Goal: Task Accomplishment & Management: Complete application form

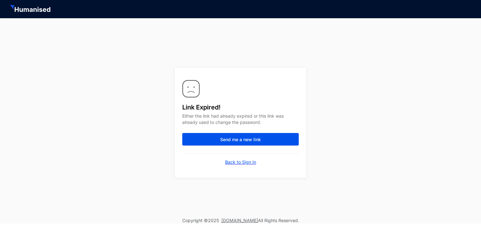
click at [123, 144] on div "Link Expired! Either the link had already expired or this link was already used…" at bounding box center [240, 117] width 481 height 199
click at [239, 162] on p "Back to Sign In" at bounding box center [240, 162] width 31 height 6
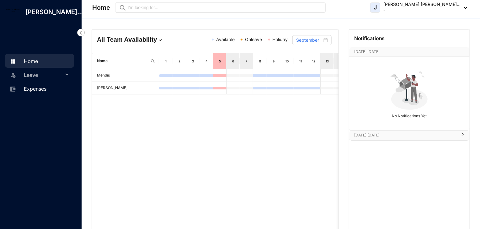
click at [28, 92] on link "Expenses" at bounding box center [27, 89] width 38 height 6
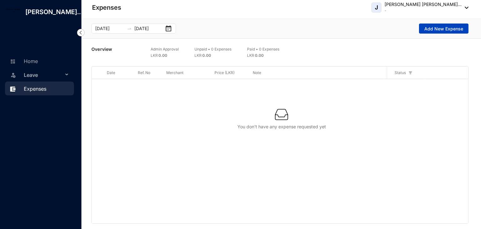
click at [457, 30] on span "Add New Expense" at bounding box center [444, 29] width 39 height 6
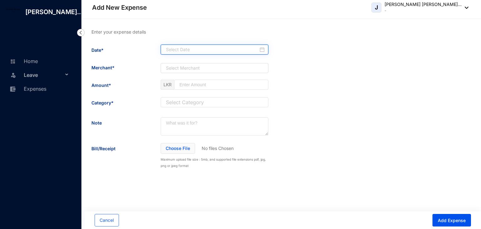
click at [182, 52] on input at bounding box center [212, 49] width 92 height 6
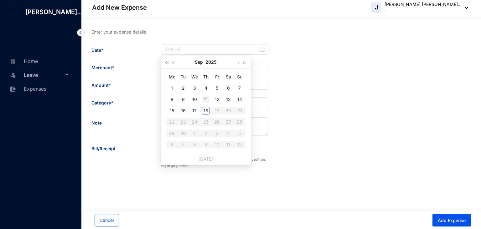
click at [206, 99] on div "11" at bounding box center [206, 100] width 8 height 8
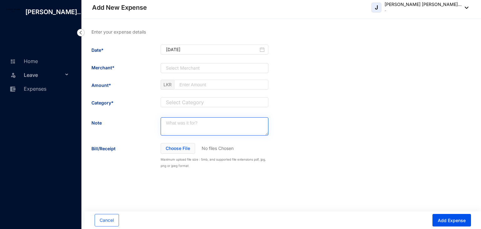
type input "[DATE]"
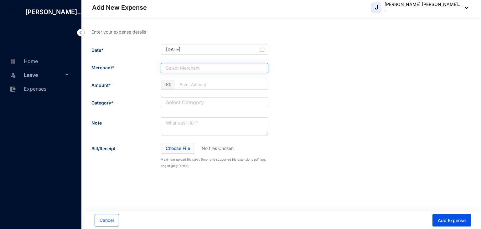
click at [182, 63] on input "search" at bounding box center [211, 67] width 96 height 9
click at [178, 67] on input "search" at bounding box center [211, 67] width 96 height 9
click at [311, 113] on div "Enter your expense details Date* [DATE] Merchant* Select Merchant Amount* LKR C…" at bounding box center [282, 99] width 380 height 140
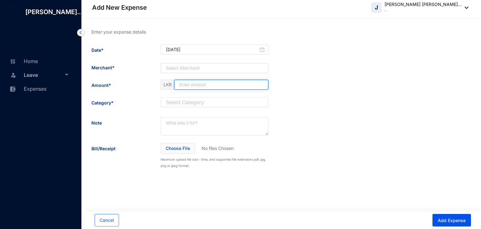
click at [208, 85] on input at bounding box center [222, 84] width 94 height 9
type input "742.31"
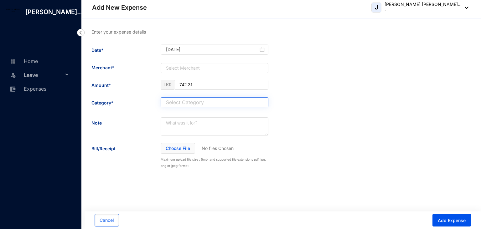
click at [204, 101] on input "search" at bounding box center [215, 101] width 100 height 9
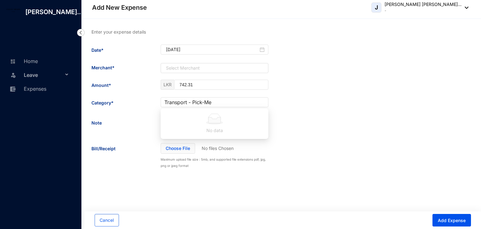
type input "Transport - Pick-Me"
click at [364, 111] on div "Enter your expense details Date* [DATE] Merchant* Select Merchant Amount* LKR 7…" at bounding box center [282, 99] width 380 height 140
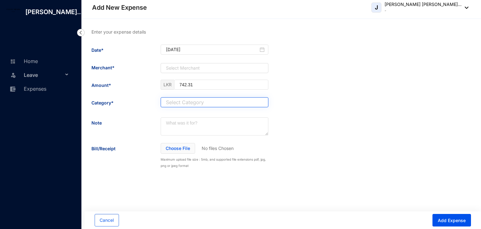
click at [238, 104] on input "search" at bounding box center [215, 101] width 100 height 9
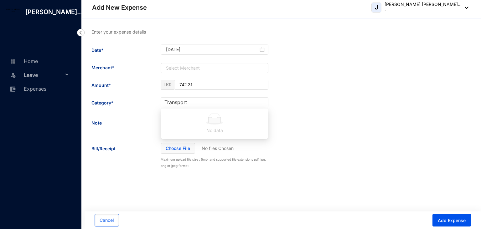
type input "Transport"
click at [321, 114] on div "Enter your expense details Date* [DATE] Merchant* Select Merchant Amount* LKR 7…" at bounding box center [282, 99] width 380 height 140
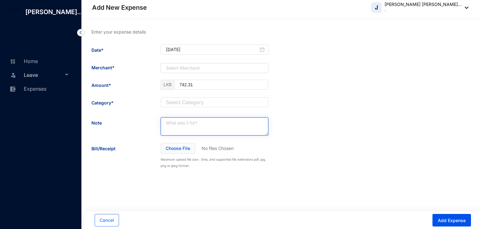
click at [203, 127] on textarea at bounding box center [215, 126] width 108 height 18
type textarea "Transport - Pick-Me"
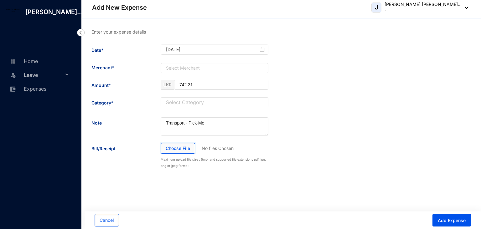
click at [171, 149] on input "file" at bounding box center [178, 148] width 35 height 11
type input "C:\fakepath\IMG-20250918-WA0120.jpg"
click at [267, 184] on img at bounding box center [266, 184] width 3 height 4
click at [179, 151] on input "file" at bounding box center [178, 148] width 35 height 11
click at [463, 218] on span "Add Expense" at bounding box center [452, 220] width 28 height 6
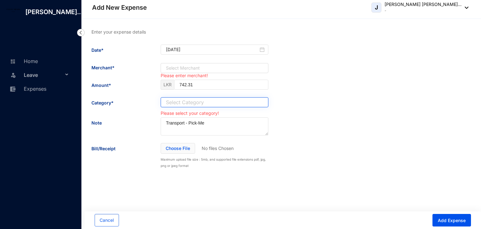
click at [243, 102] on input "search" at bounding box center [215, 101] width 100 height 9
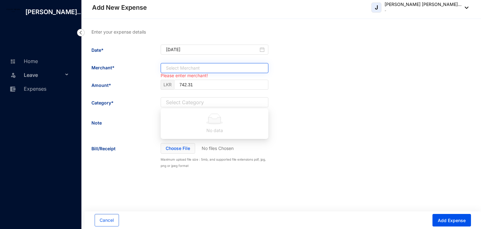
click at [239, 67] on input "search" at bounding box center [211, 67] width 96 height 9
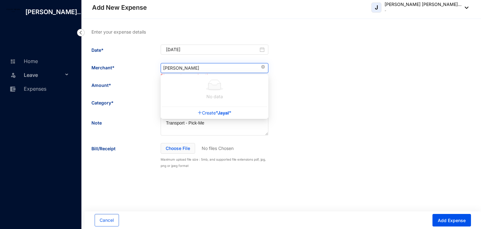
type input "J"
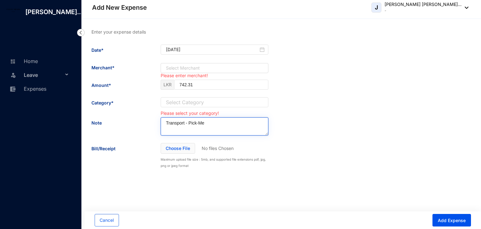
click at [216, 124] on textarea "Transport - Pick-Me" at bounding box center [215, 126] width 108 height 18
drag, startPoint x: 216, startPoint y: 124, endPoint x: 140, endPoint y: 123, distance: 75.9
click at [140, 124] on div "Note Transport - Pick-Me" at bounding box center [180, 130] width 177 height 26
click at [164, 104] on div "Select Category" at bounding box center [215, 102] width 108 height 10
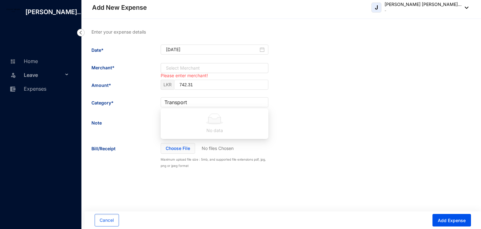
type input "Transport"
click at [274, 132] on div "Enter your expense details Date* [DATE] Merchant* Select Merchant Please enter …" at bounding box center [282, 99] width 380 height 140
click at [213, 114] on div "Please select your category!" at bounding box center [215, 113] width 108 height 7
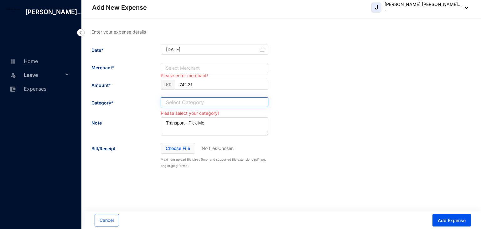
click at [204, 101] on input "search" at bounding box center [215, 101] width 100 height 9
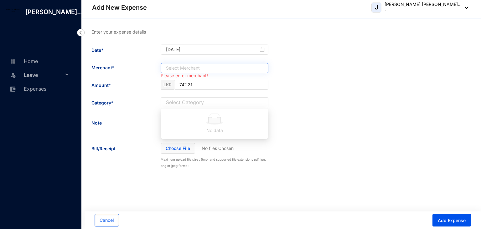
click at [199, 65] on input "search" at bounding box center [211, 67] width 96 height 9
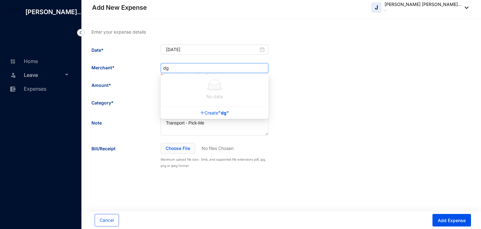
type input "d"
type input "Pick-Me"
click at [219, 113] on b ""Pick-Me"" at bounding box center [224, 112] width 23 height 5
click at [210, 113] on div "Create "Pick-Me"" at bounding box center [215, 113] width 46 height 8
click at [196, 111] on icon "plus" at bounding box center [196, 112] width 0 height 3
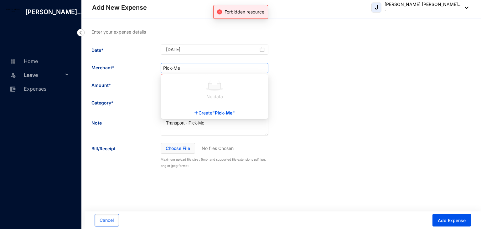
click at [196, 111] on icon "plus" at bounding box center [196, 112] width 0 height 3
click at [332, 112] on div "Enter your expense details Date* [DATE] Merchant* Select Merchant Please enter …" at bounding box center [282, 99] width 380 height 140
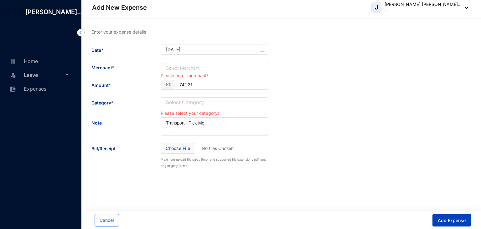
click at [453, 220] on span "Add Expense" at bounding box center [452, 220] width 28 height 6
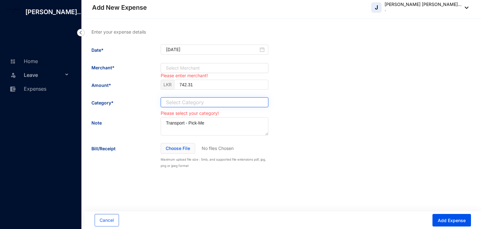
click at [232, 101] on input "search" at bounding box center [215, 101] width 100 height 9
type input "T"
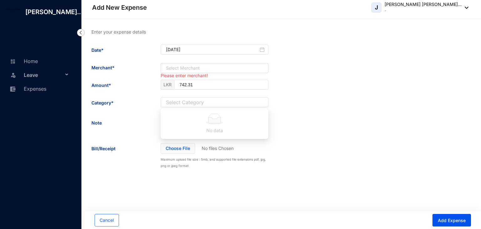
click at [319, 92] on div "Enter your expense details Date* [DATE] Merchant* Select Merchant Please enter …" at bounding box center [282, 99] width 380 height 140
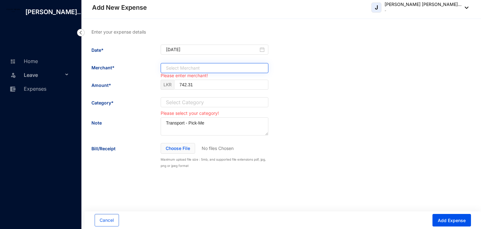
click at [189, 67] on input "search" at bounding box center [211, 67] width 96 height 9
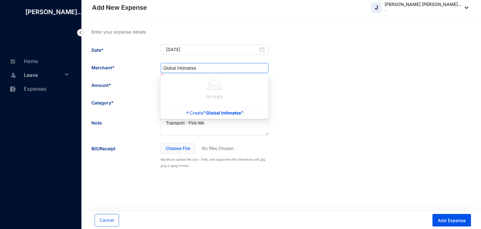
type input "Global Intimates"
click at [190, 112] on div "Create "Global Intimates"" at bounding box center [214, 113] width 63 height 8
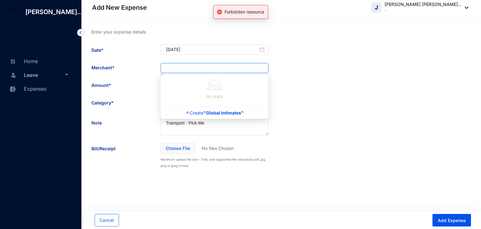
click at [355, 111] on div "Enter your expense details Date* [DATE] Merchant* Select Merchant Please enter …" at bounding box center [282, 99] width 380 height 140
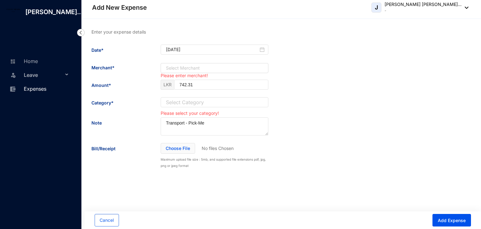
click at [35, 92] on link "Expenses" at bounding box center [27, 89] width 38 height 6
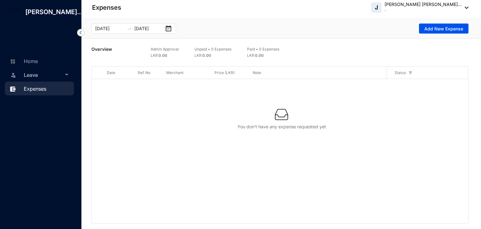
click at [404, 74] on span "Status" at bounding box center [400, 73] width 11 height 6
click at [261, 111] on div at bounding box center [282, 114] width 360 height 13
click at [439, 31] on span "Add New Expense" at bounding box center [444, 29] width 39 height 6
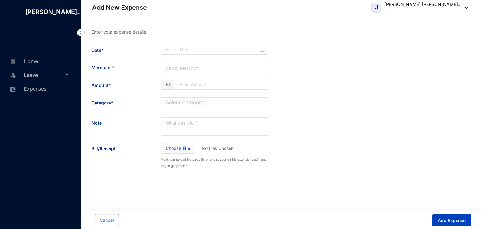
click at [452, 220] on span "Add Expense" at bounding box center [452, 220] width 28 height 6
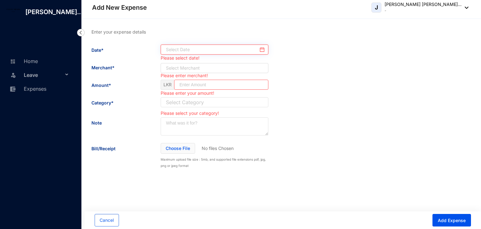
click at [242, 47] on input at bounding box center [212, 49] width 92 height 6
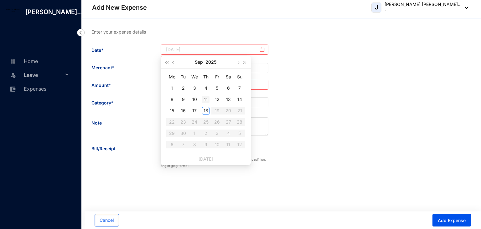
click at [204, 98] on div "11" at bounding box center [206, 100] width 8 height 8
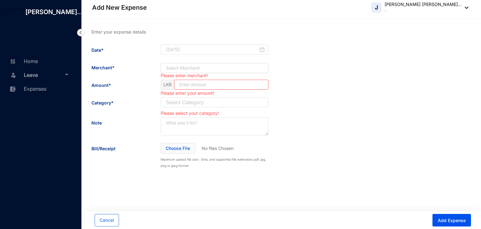
type input "[DATE]"
click at [382, 95] on div "Enter your expense details Date* [DATE] Merchant* Select Merchant Please enter …" at bounding box center [282, 99] width 380 height 140
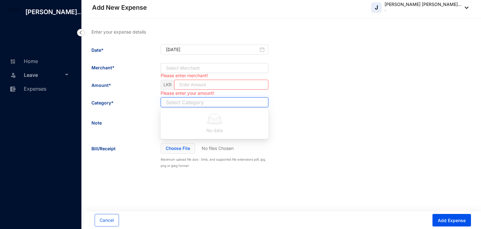
click at [227, 100] on input "search" at bounding box center [215, 101] width 100 height 9
type input "742.31"
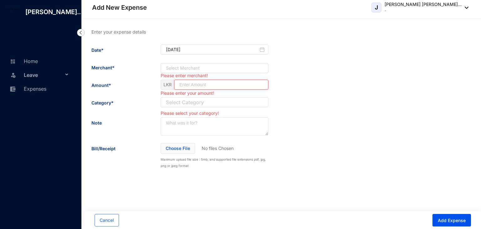
click at [203, 86] on input at bounding box center [222, 84] width 94 height 9
type input "742.31"
click at [394, 168] on div "Enter your expense details Date* [DATE] Merchant* Select Merchant Please enter …" at bounding box center [282, 99] width 380 height 140
click at [395, 168] on div "Enter your expense details Date* [DATE] Merchant* Select Merchant Please enter …" at bounding box center [281, 99] width 400 height 160
